Goal: Task Accomplishment & Management: Manage account settings

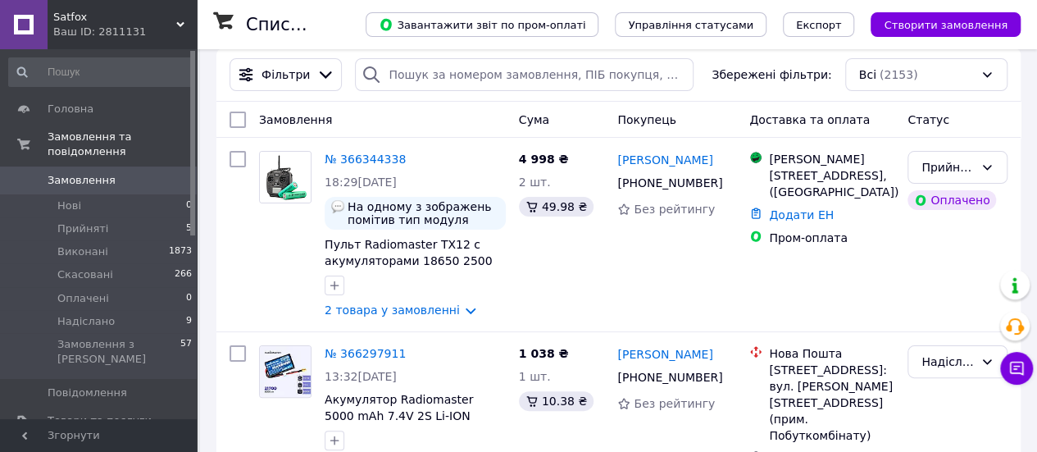
scroll to position [12, 0]
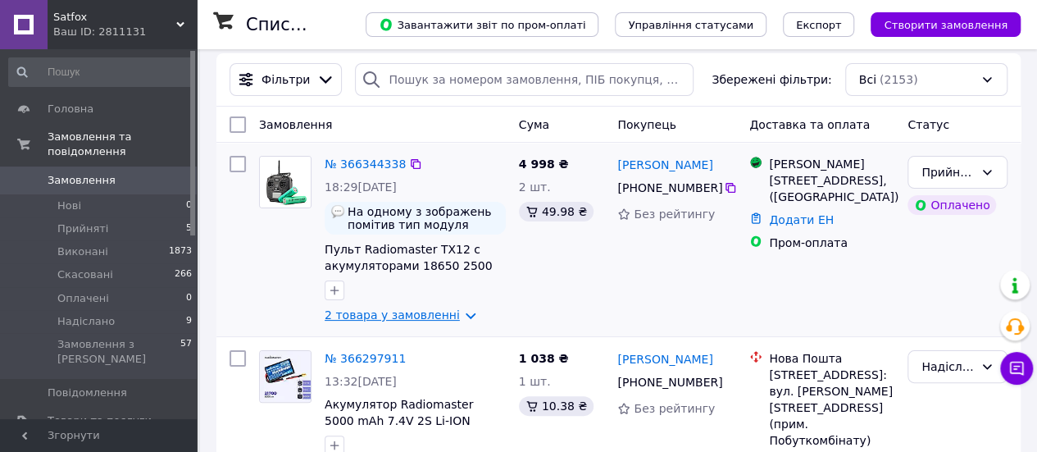
click at [410, 316] on link "2 товара у замовленні" at bounding box center [392, 314] width 135 height 13
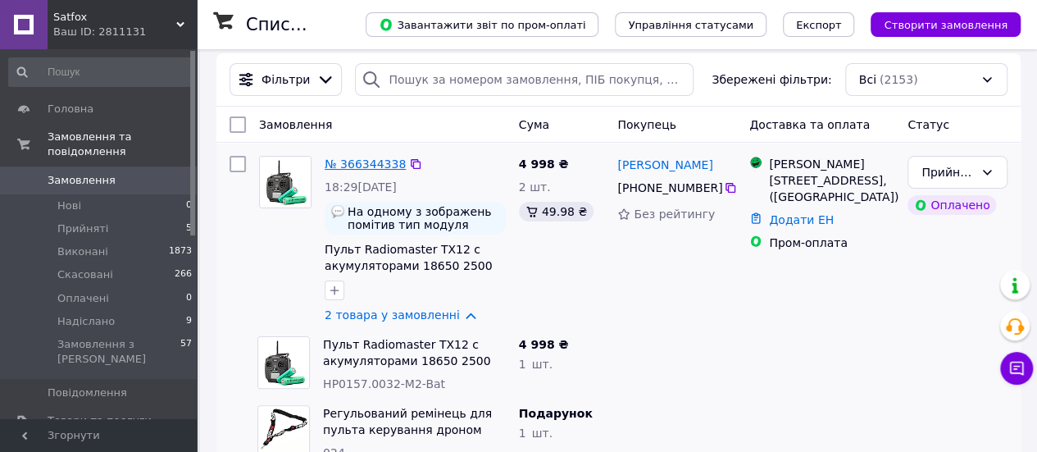
click at [352, 168] on link "№ 366344338" at bounding box center [365, 163] width 81 height 13
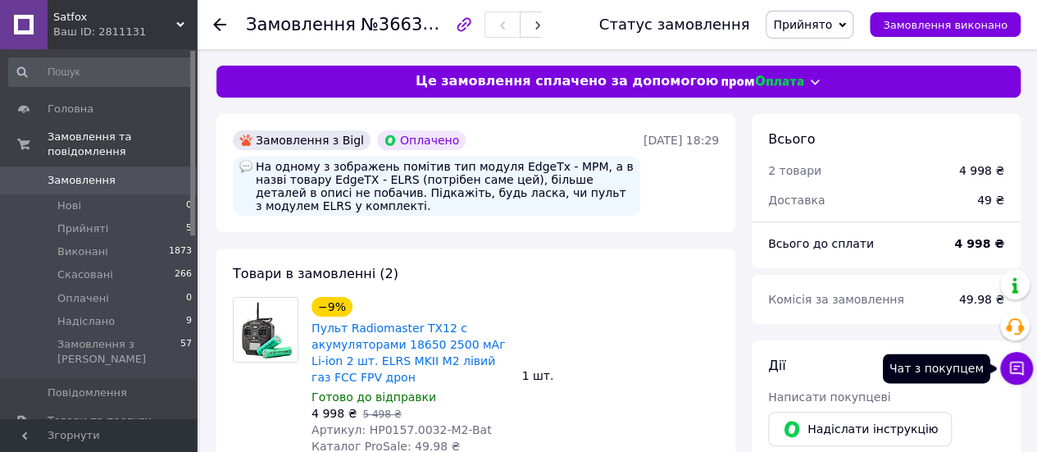
click at [1018, 373] on icon at bounding box center [1017, 369] width 14 height 14
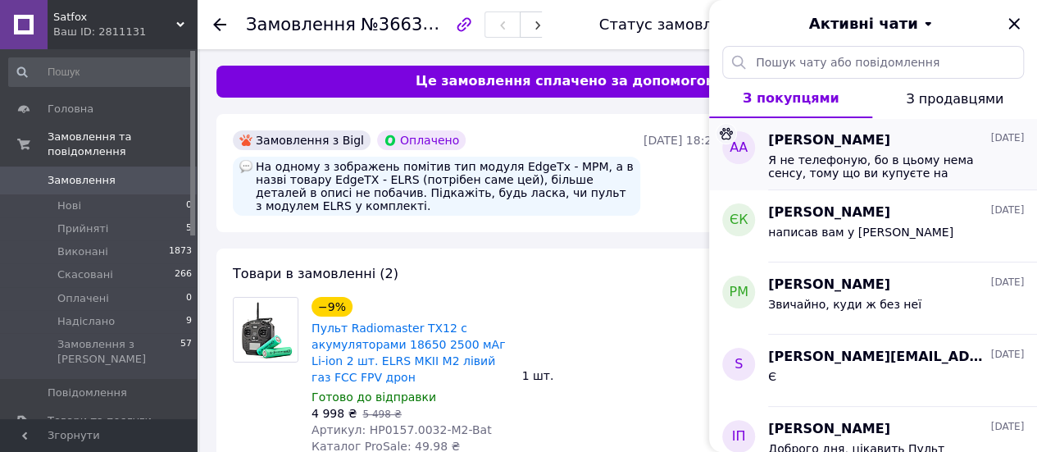
click at [887, 153] on span "Я не телефоную, бо в цьому нема сенсу, тому що ви купуєте на маркетплейсі. Прак…" at bounding box center [884, 166] width 233 height 26
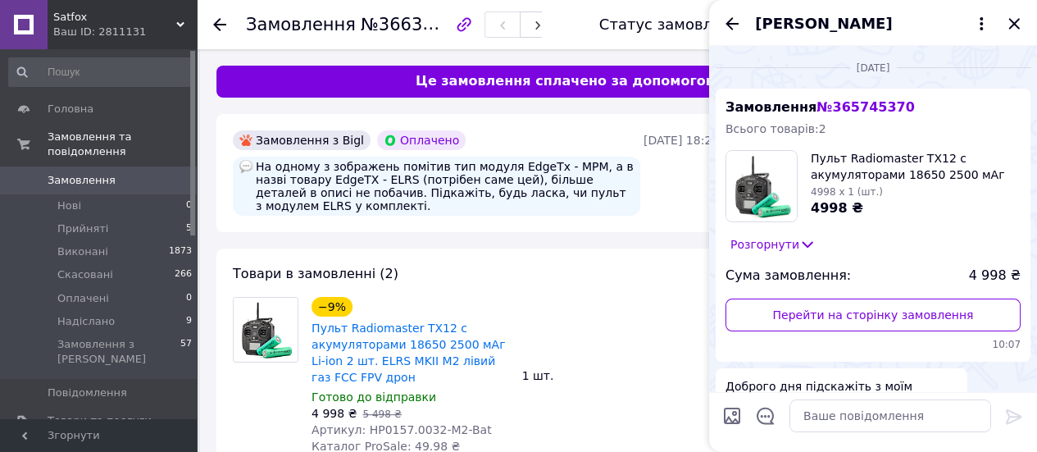
scroll to position [330, 0]
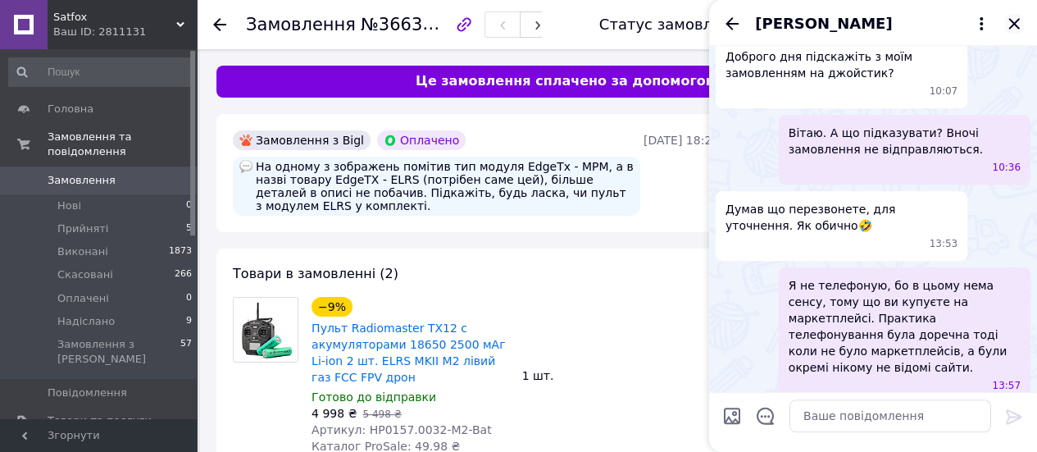
click at [1020, 25] on icon "Закрити" at bounding box center [1014, 24] width 20 height 20
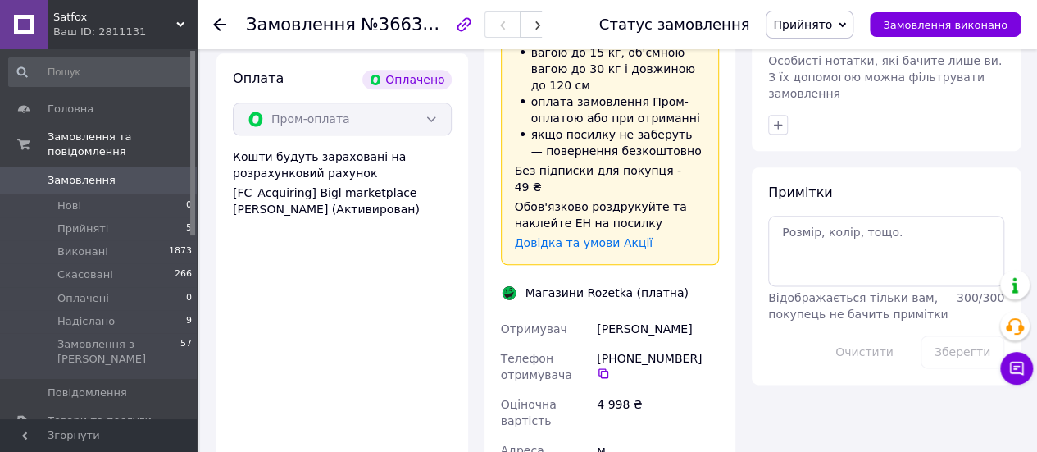
scroll to position [917, 0]
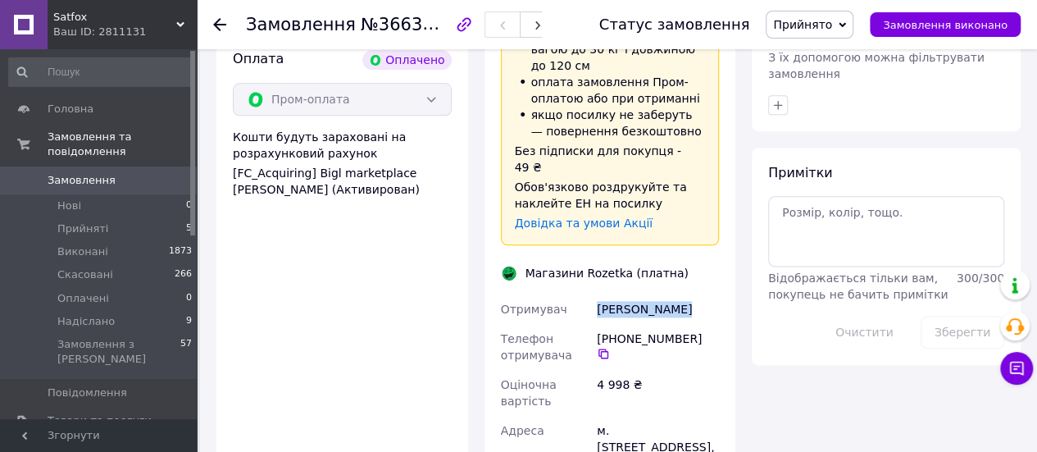
drag, startPoint x: 597, startPoint y: 259, endPoint x: 694, endPoint y: 261, distance: 97.6
click at [694, 294] on div "Семенов Павло" at bounding box center [658, 309] width 129 height 30
copy div "Семенов Павло"
click at [367, 25] on span "№366344338" at bounding box center [419, 24] width 116 height 20
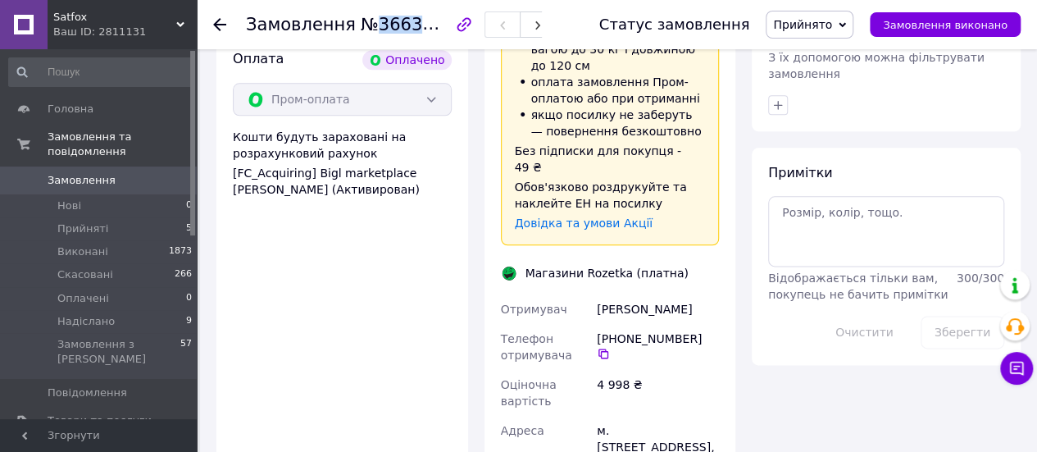
copy span "366344338"
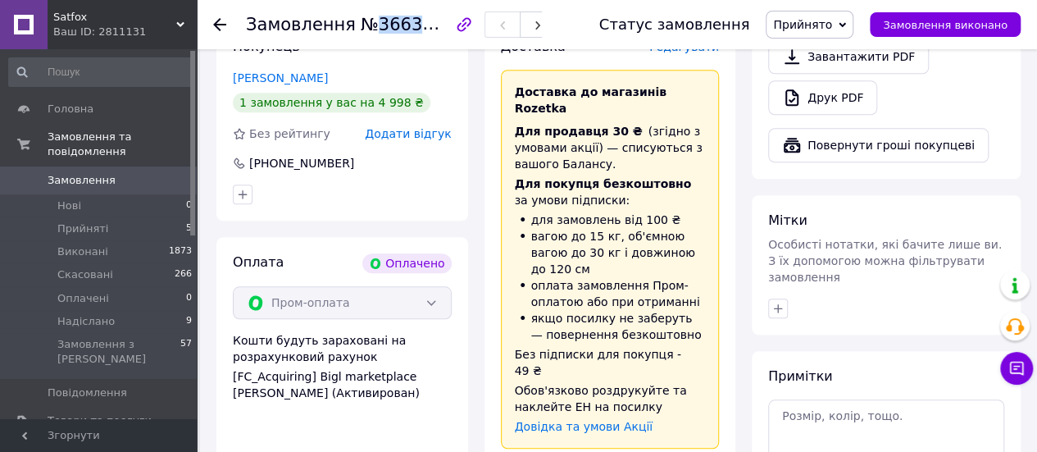
scroll to position [708, 0]
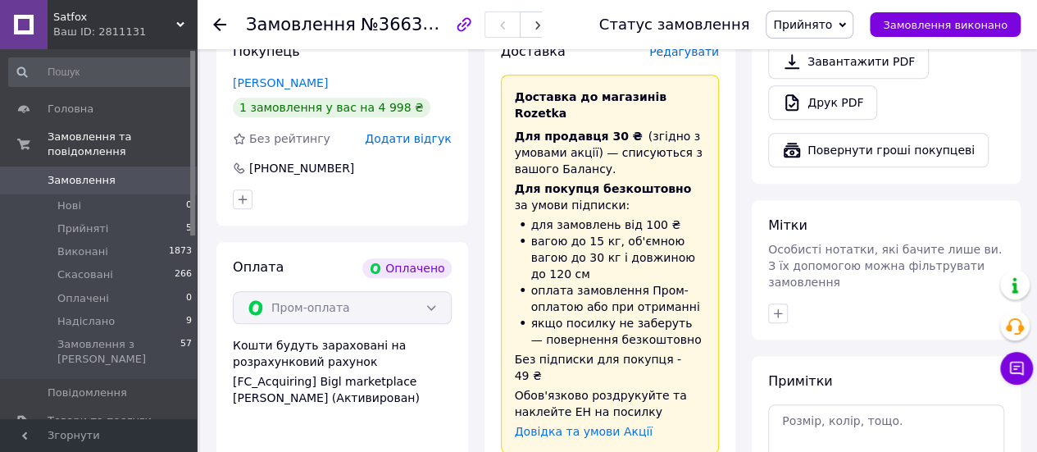
click at [221, 26] on icon at bounding box center [219, 24] width 13 height 13
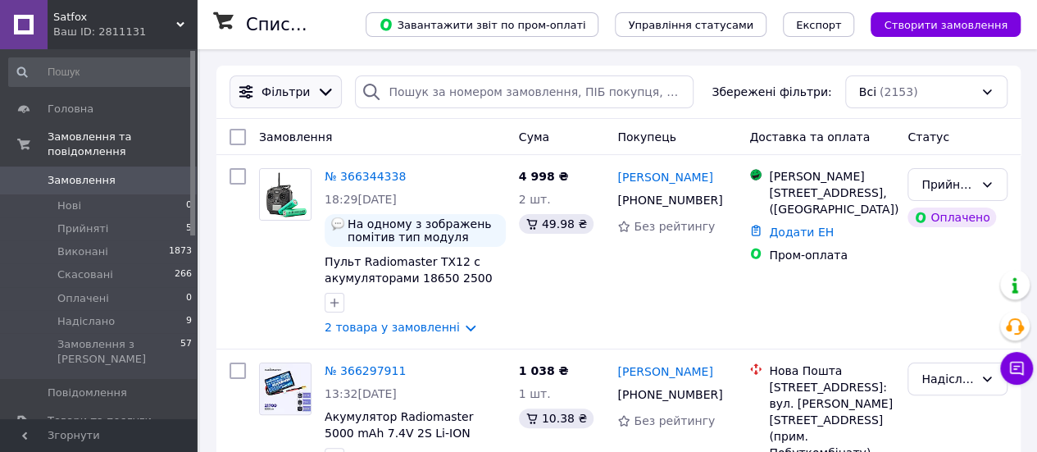
click at [230, 102] on div "Фільтри Збережені фільтри: Всі (2153)" at bounding box center [618, 91] width 791 height 33
click at [194, 27] on div "Ваш ID: 2811131" at bounding box center [124, 32] width 143 height 15
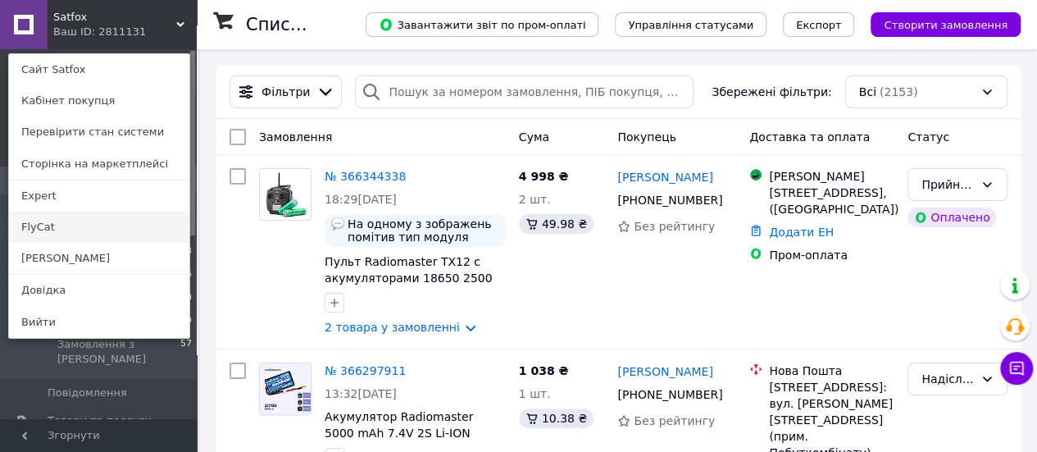
click at [62, 219] on link "FlyCat" at bounding box center [99, 227] width 180 height 31
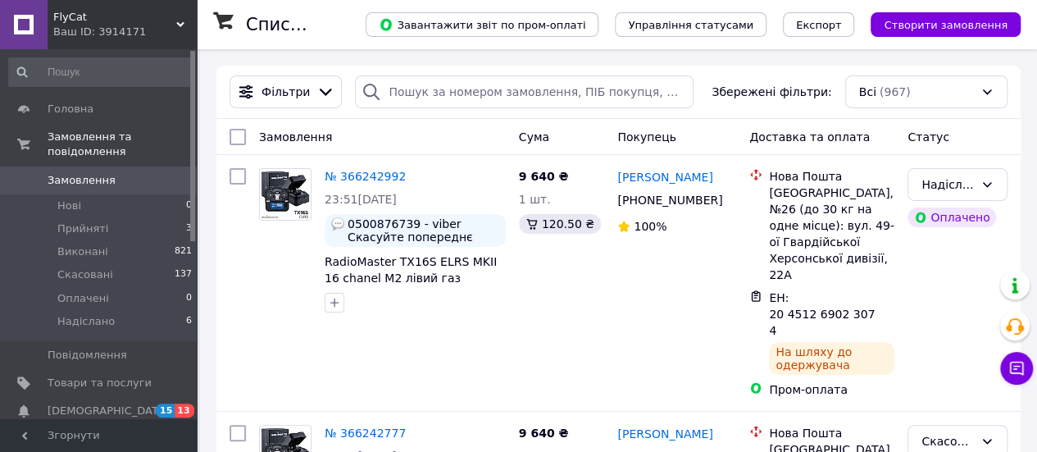
click at [172, 29] on div "Ваш ID: 3914171" at bounding box center [124, 32] width 143 height 15
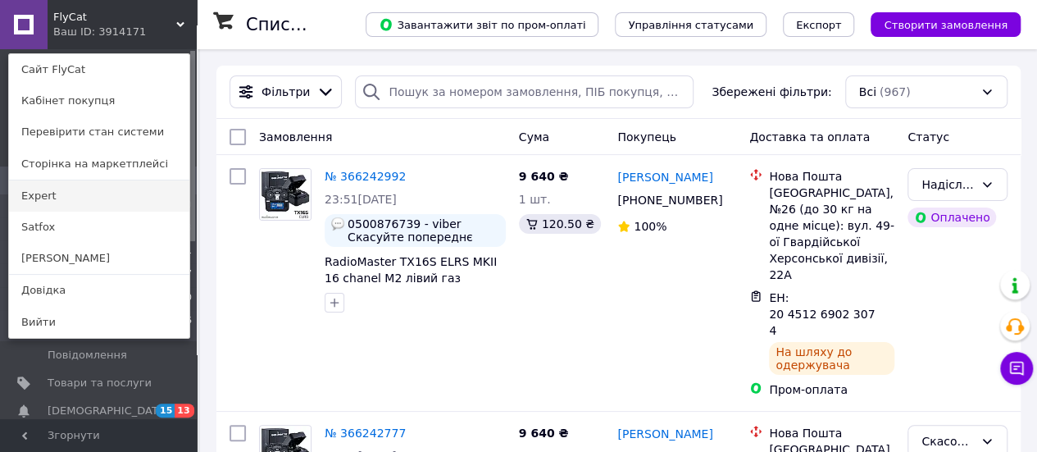
click at [41, 189] on link "Expert" at bounding box center [99, 195] width 180 height 31
